Goal: Transaction & Acquisition: Purchase product/service

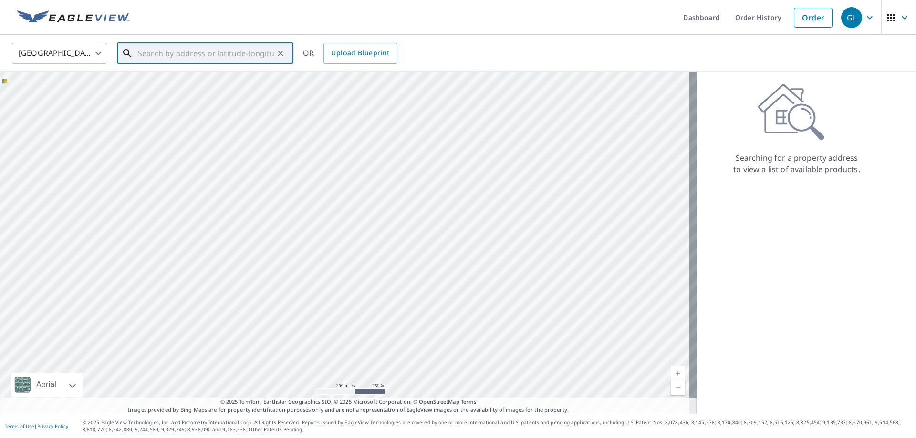
click at [157, 53] on input "text" at bounding box center [206, 53] width 136 height 27
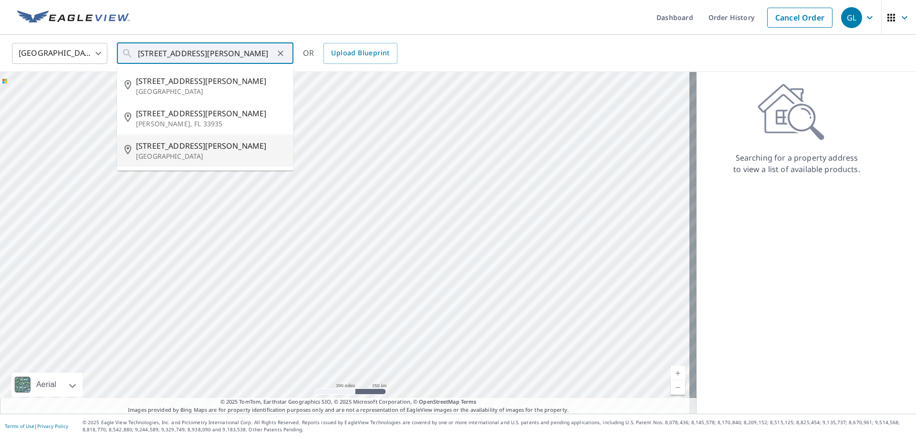
type input "[STREET_ADDRESS][PERSON_NAME]"
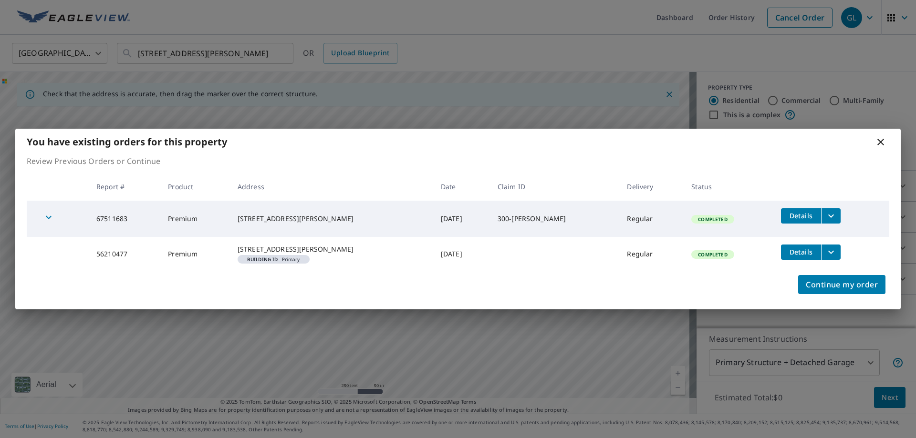
click at [793, 211] on span "Details" at bounding box center [801, 215] width 29 height 9
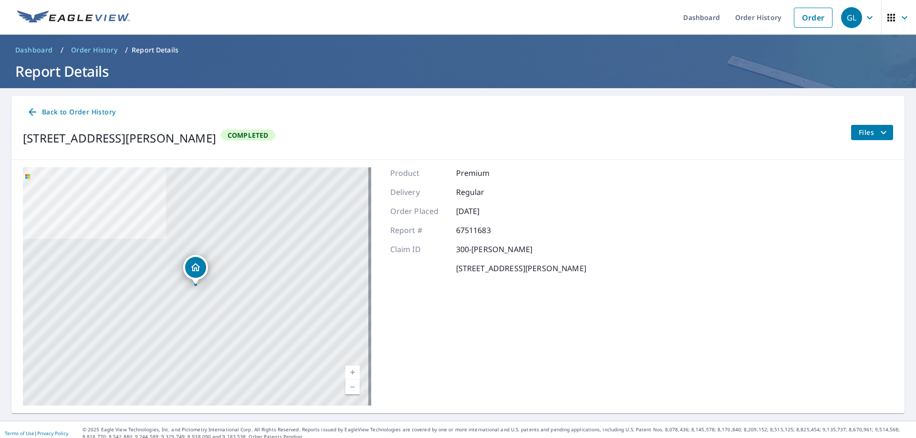
click at [880, 133] on icon "filesDropdownBtn-67511683" at bounding box center [883, 132] width 6 height 3
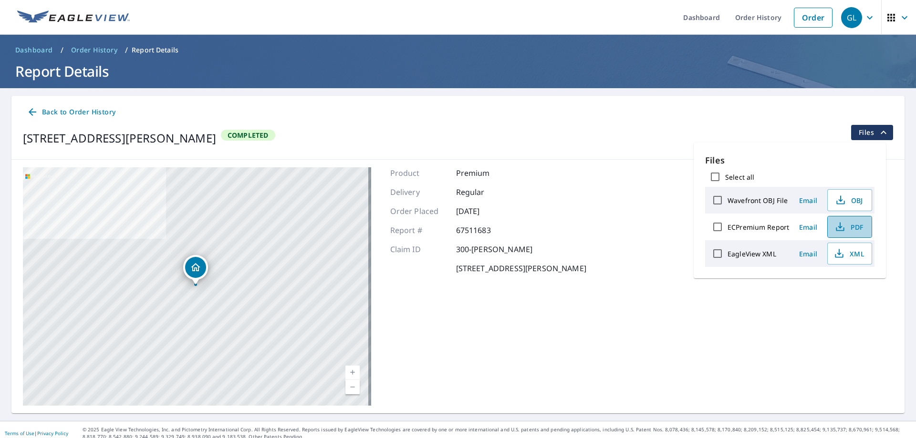
click at [846, 227] on span "PDF" at bounding box center [848, 226] width 31 height 11
click at [807, 14] on link "Order" at bounding box center [813, 18] width 39 height 20
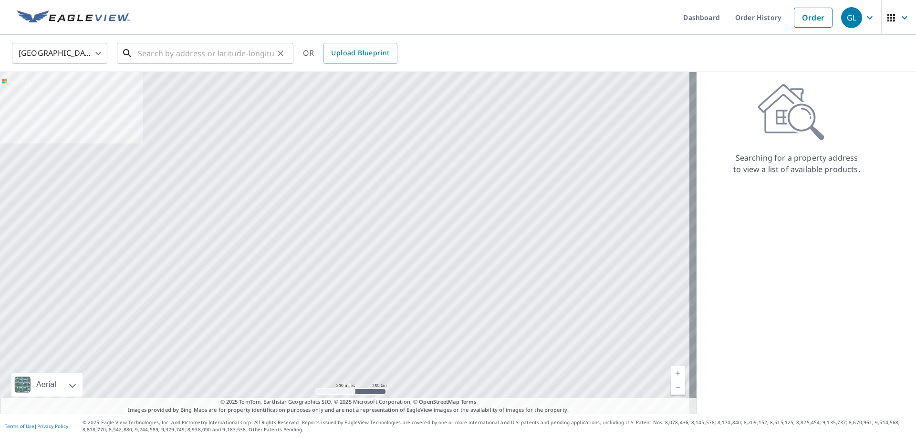
click at [218, 54] on input "text" at bounding box center [206, 53] width 136 height 27
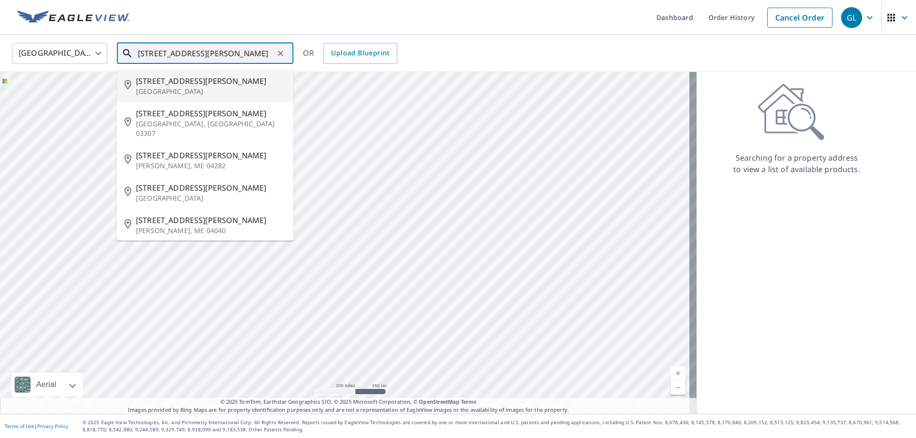
click at [171, 74] on li "[STREET_ADDRESS][PERSON_NAME]" at bounding box center [205, 86] width 176 height 32
type input "[STREET_ADDRESS][PERSON_NAME]"
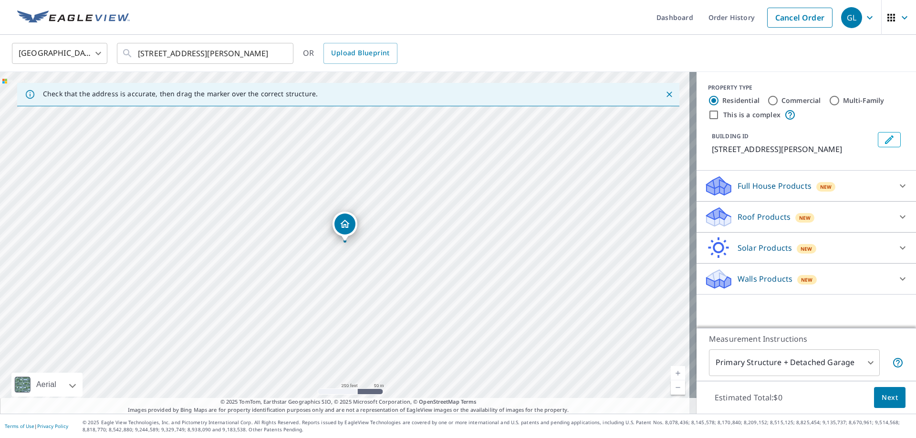
click at [737, 216] on p "Roof Products" at bounding box center [763, 216] width 53 height 11
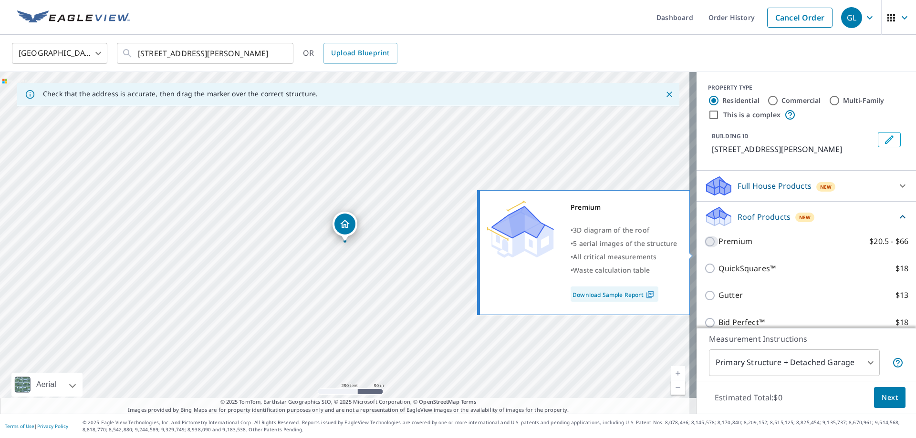
click at [707, 248] on input "Premium $20.5 - $66" at bounding box center [711, 241] width 14 height 11
checkbox input "true"
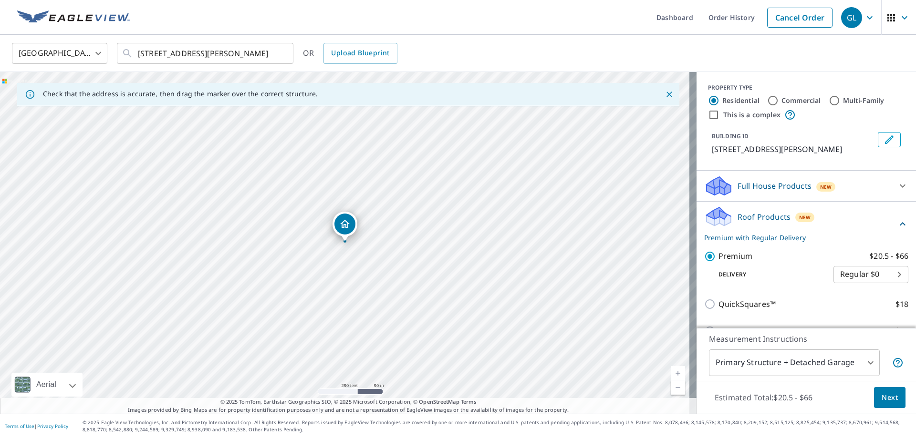
click at [883, 398] on span "Next" at bounding box center [889, 398] width 16 height 12
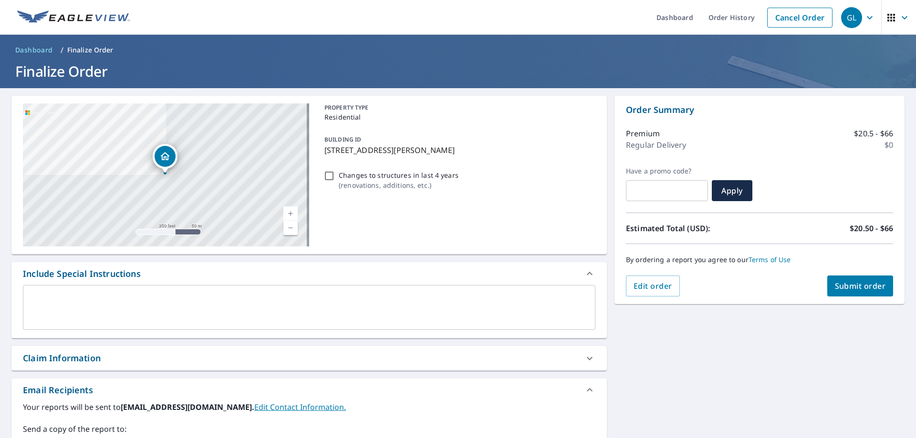
click at [155, 359] on div "Claim Information" at bounding box center [300, 358] width 555 height 13
checkbox input "true"
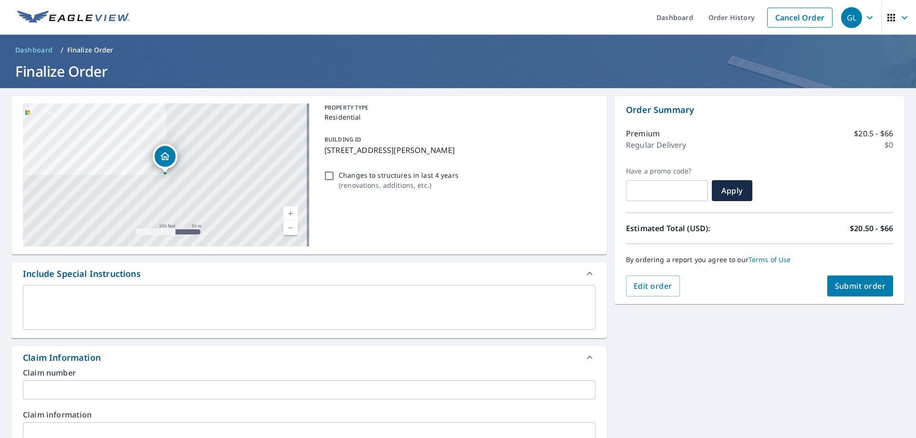
click at [103, 388] on input "text" at bounding box center [309, 390] width 572 height 19
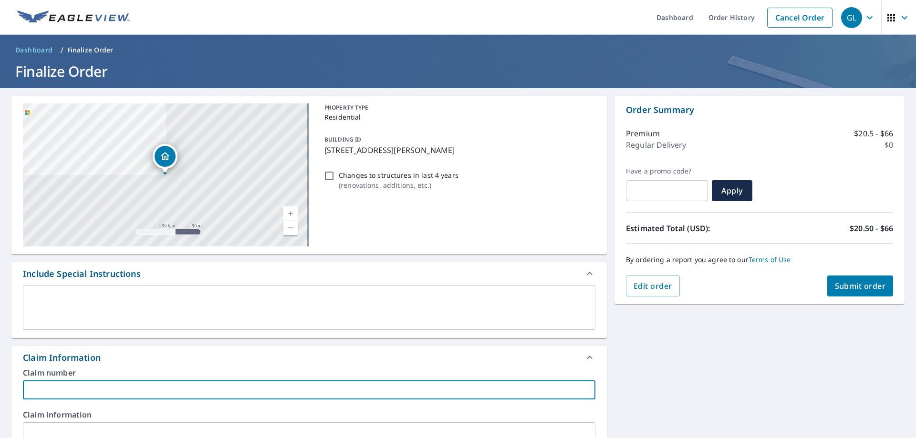
type input "300-REPUBLIC"
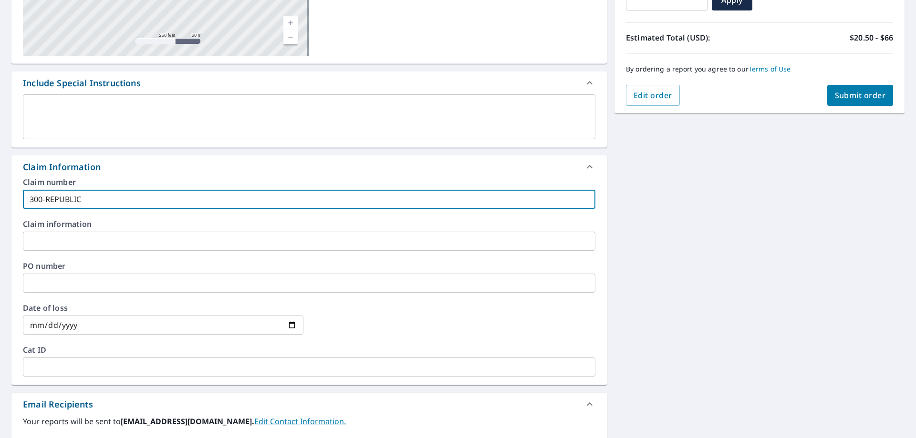
scroll to position [286, 0]
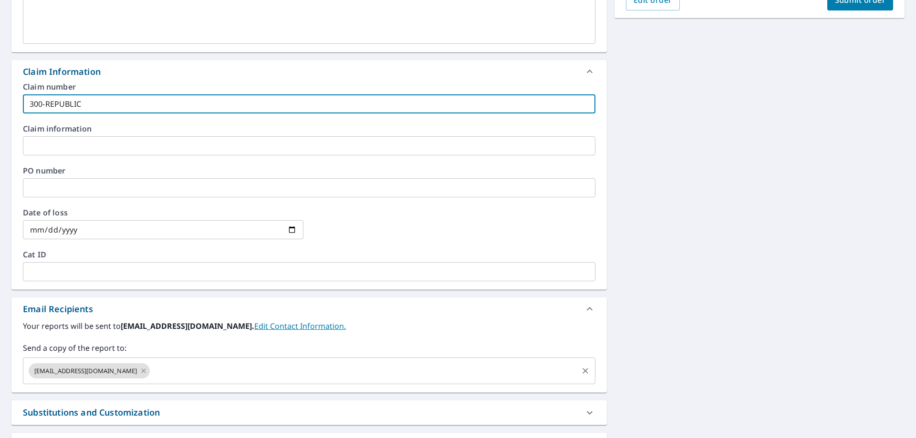
click at [140, 369] on icon at bounding box center [144, 371] width 8 height 10
checkbox input "true"
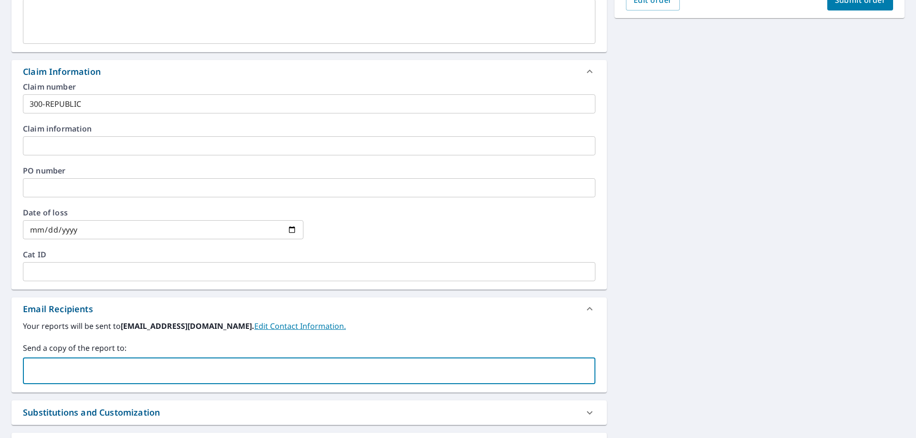
click at [103, 368] on input "text" at bounding box center [301, 371] width 549 height 18
type input "[EMAIL_ADDRESS][DOMAIN_NAME]"
click at [856, 2] on span "Submit order" at bounding box center [860, 0] width 51 height 10
checkbox input "true"
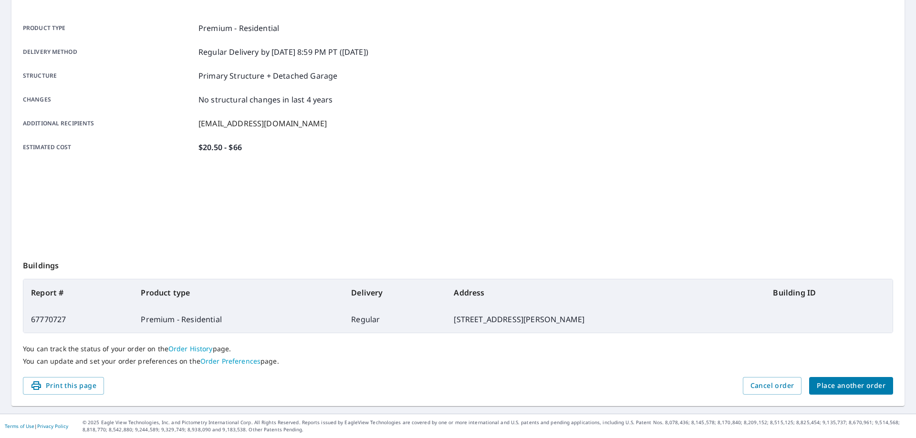
scroll to position [123, 0]
